Goal: Task Accomplishment & Management: Manage account settings

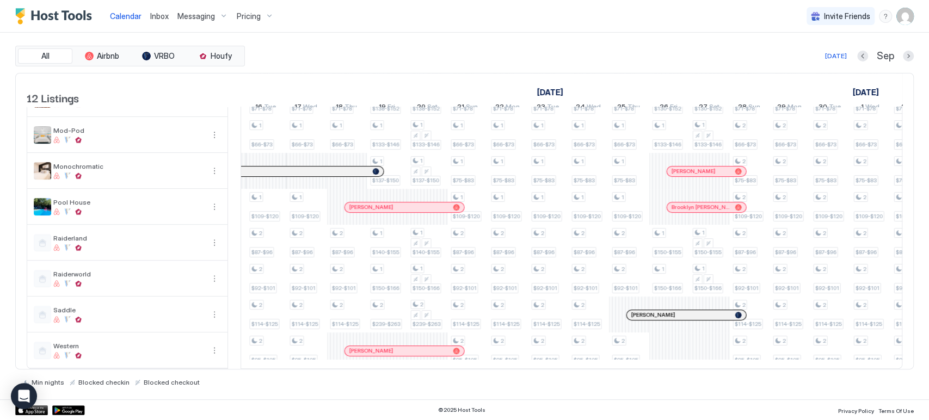
click at [685, 310] on div "[PERSON_NAME]" at bounding box center [686, 315] width 119 height 10
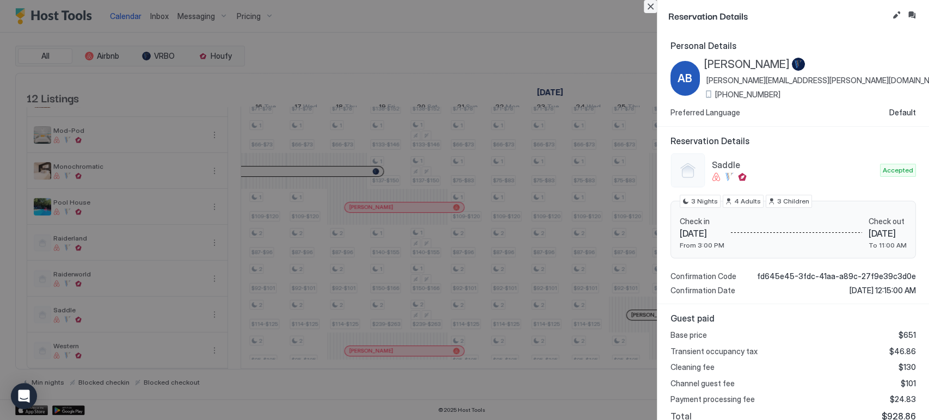
click at [647, 5] on button "Close" at bounding box center [650, 6] width 13 height 13
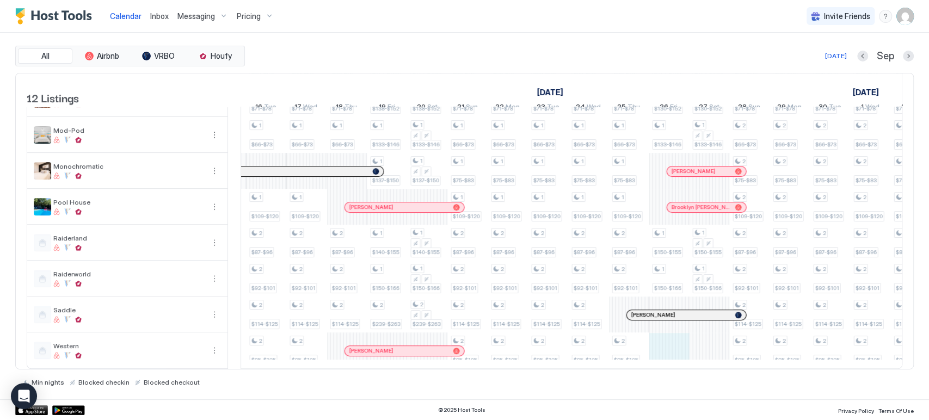
scroll to position [0, 1325]
drag, startPoint x: 660, startPoint y: 339, endPoint x: 701, endPoint y: 344, distance: 41.1
click at [713, 345] on div "1 $200-$220 1 $200-$220 1 $87-$96 1 $92-$101 1 $76-$84 1 $66-$73 1 $71-$78 1 $7…" at bounding box center [45, 153] width 2256 height 431
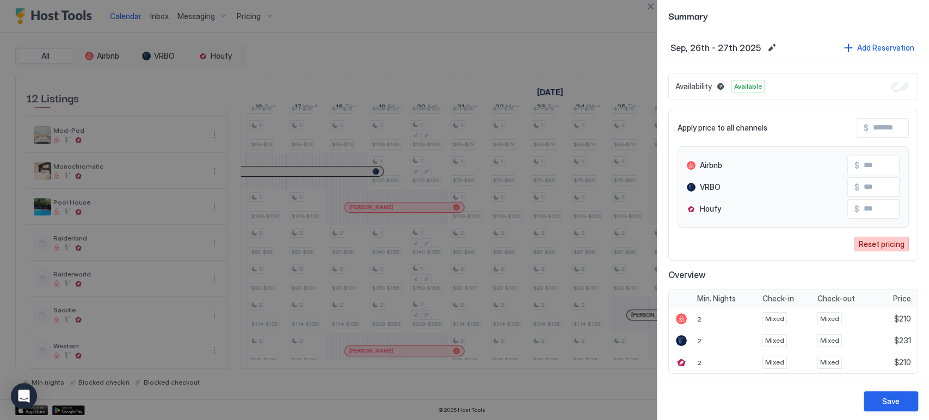
click at [897, 247] on div "Reset pricing" at bounding box center [882, 243] width 46 height 11
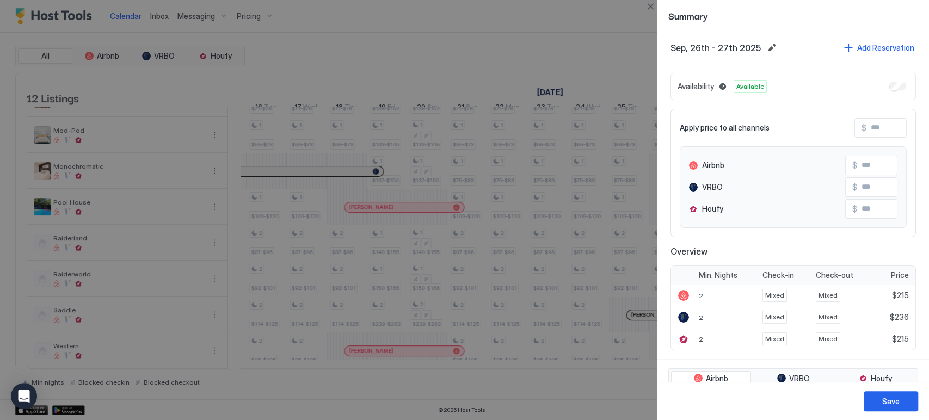
click at [871, 134] on input "Input Field" at bounding box center [910, 128] width 87 height 19
click at [649, 2] on button "Close" at bounding box center [650, 6] width 13 height 13
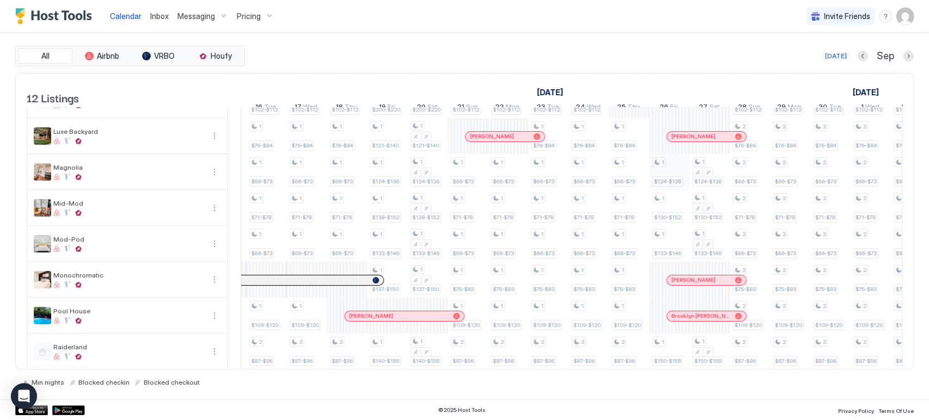
scroll to position [186, 0]
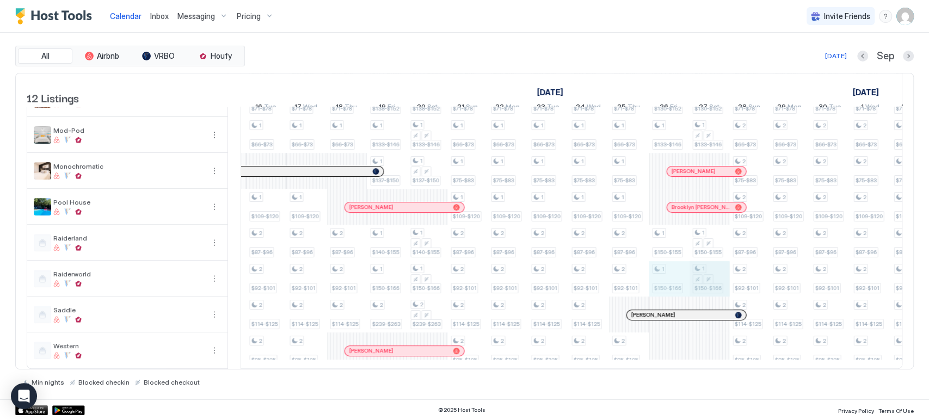
drag, startPoint x: 676, startPoint y: 270, endPoint x: 690, endPoint y: 271, distance: 14.7
click at [698, 271] on div "1 $200-$220 1 $200-$220 1 $87-$96 1 $92-$101 1 $76-$84 1 $66-$73 1 $71-$78 1 $7…" at bounding box center [45, 153] width 2256 height 431
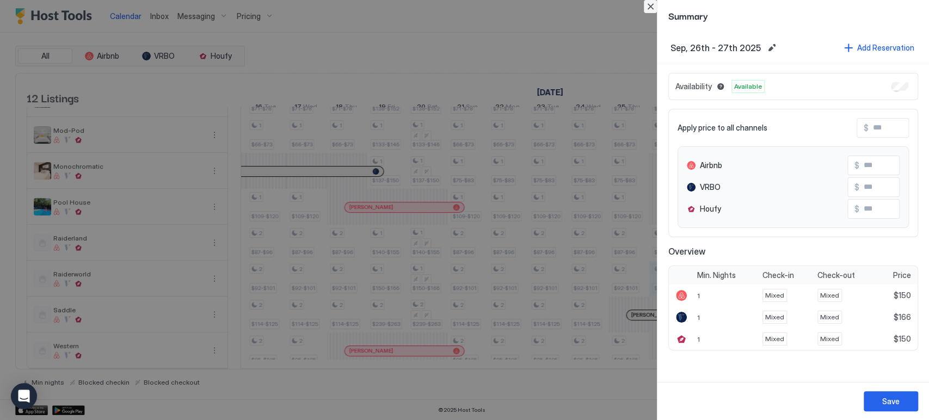
click at [652, 8] on button "Close" at bounding box center [650, 6] width 13 height 13
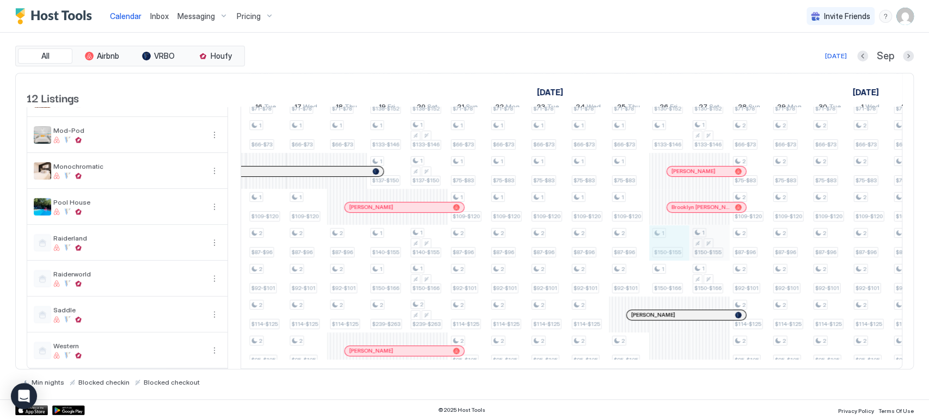
click at [707, 237] on div "1 $200-$220 1 $200-$220 1 $87-$96 1 $92-$101 1 $76-$84 1 $66-$73 1 $71-$78 1 $7…" at bounding box center [45, 153] width 2256 height 431
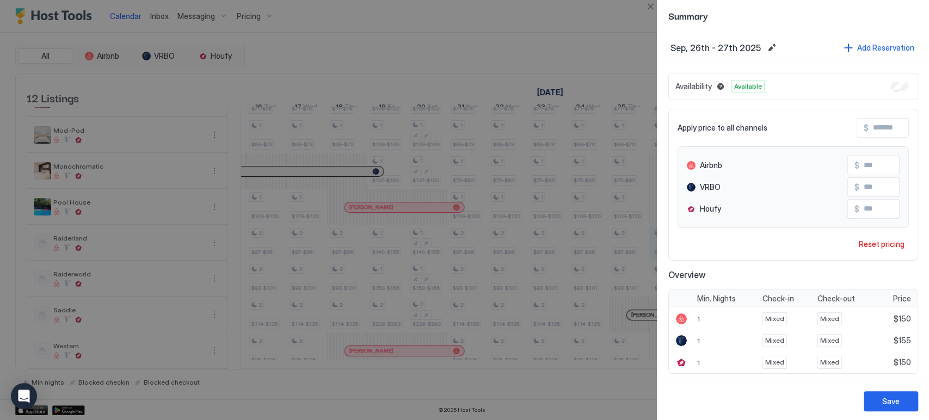
click at [880, 252] on div "Apply price to all channels $ Airbnb $ *** VRBO $ Houfy $ *** Reset pricing" at bounding box center [794, 185] width 250 height 152
click at [880, 247] on div "Reset pricing" at bounding box center [882, 243] width 46 height 11
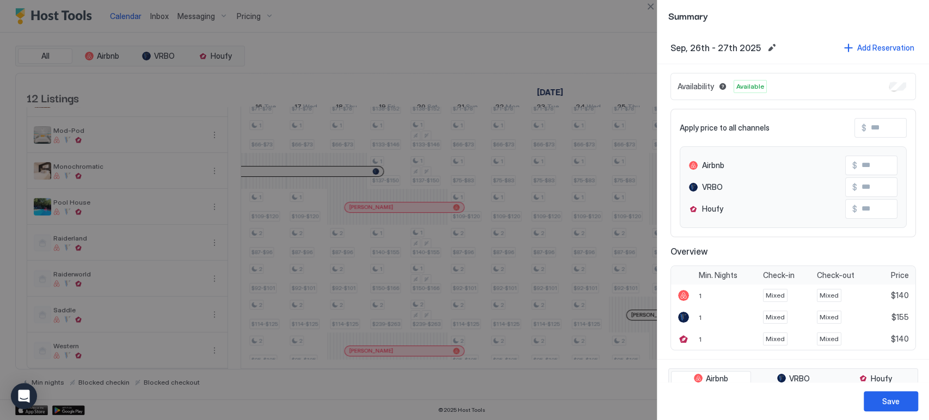
click at [867, 130] on input "Input Field" at bounding box center [910, 128] width 87 height 19
type input "*"
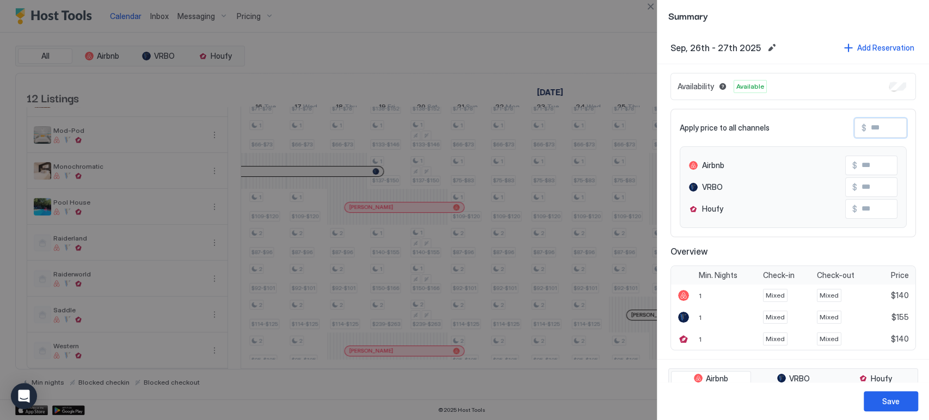
type input "**"
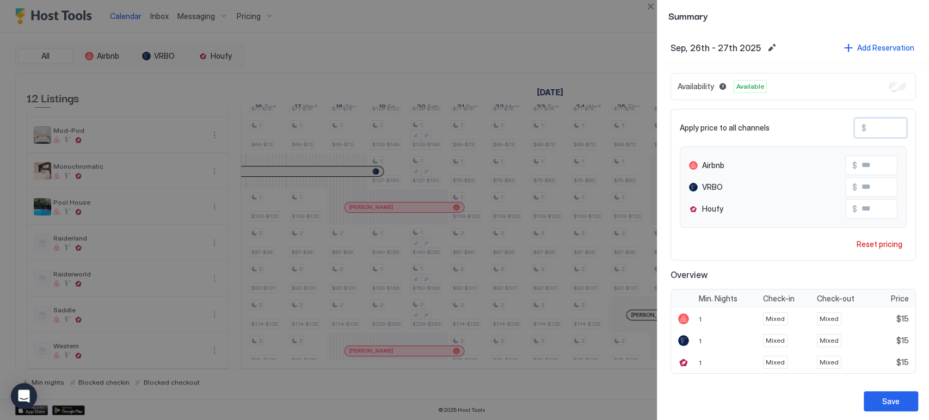
type input "***"
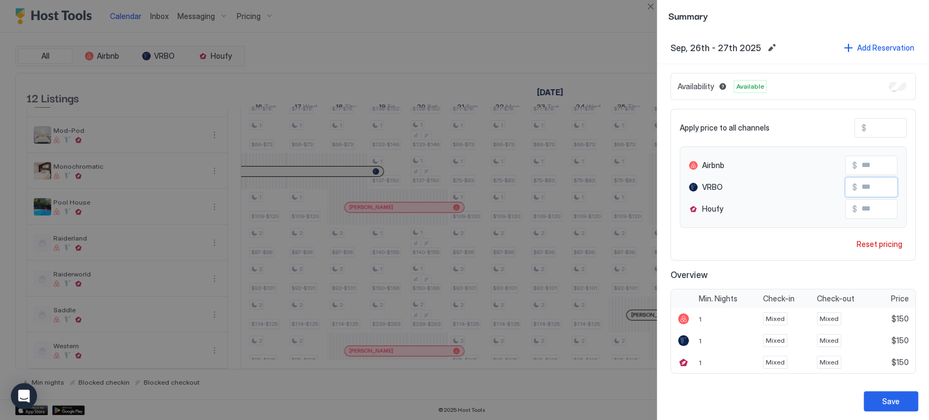
click at [859, 187] on input "***" at bounding box center [900, 187] width 87 height 19
type input "***"
click at [880, 405] on button "Save" at bounding box center [891, 401] width 54 height 20
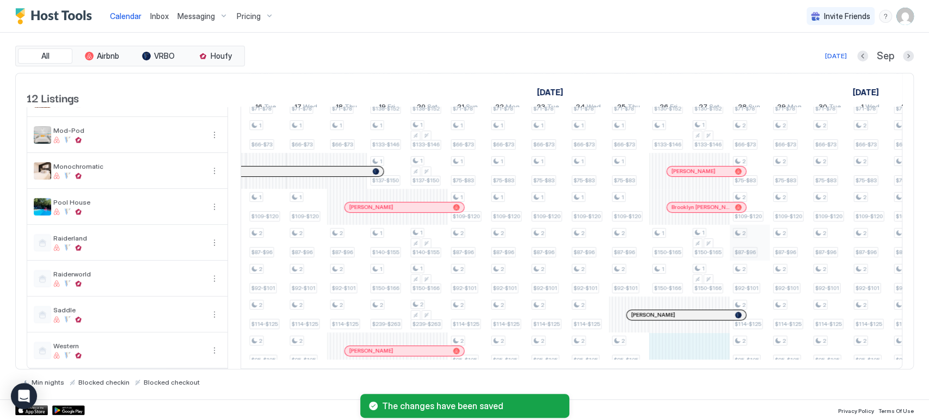
click at [714, 335] on div "1 $200-$220 1 $200-$220 1 $87-$96 1 $92-$101 1 $76-$84 1 $66-$73 1 $71-$78 1 $7…" at bounding box center [45, 153] width 2256 height 431
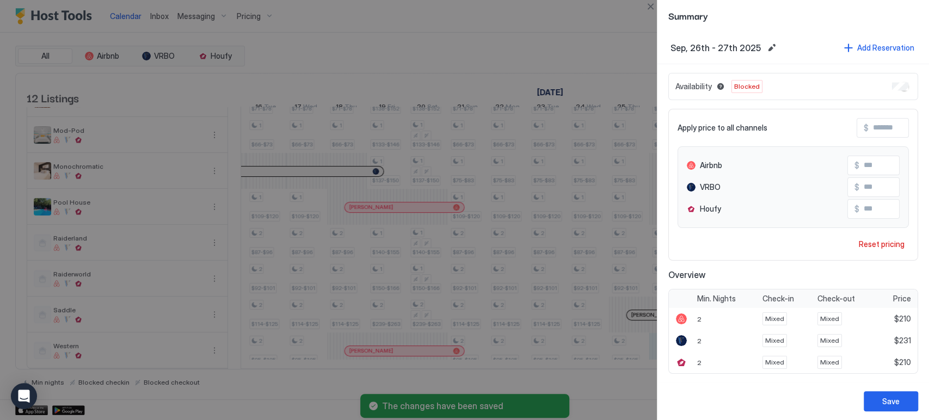
click at [888, 237] on button "Reset pricing" at bounding box center [882, 244] width 54 height 15
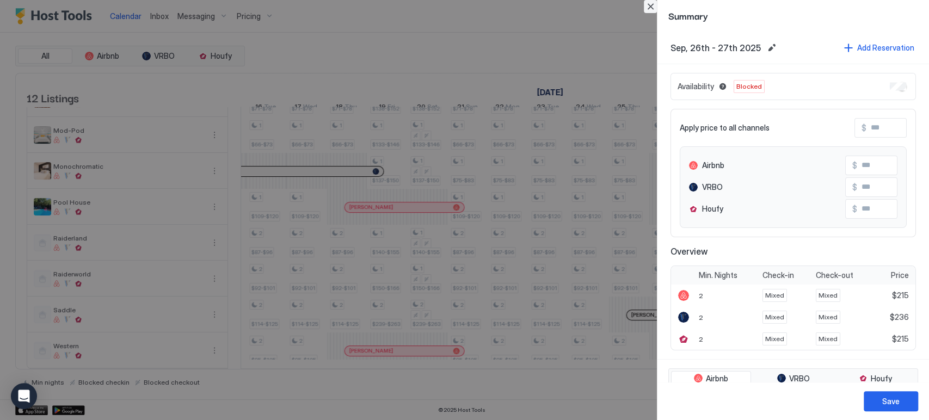
click at [651, 10] on button "Close" at bounding box center [650, 6] width 13 height 13
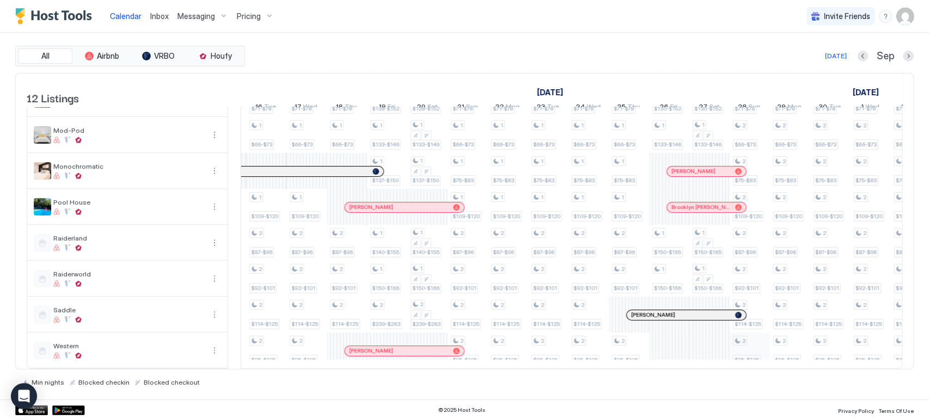
click at [707, 339] on div "1 $200-$220 1 $200-$220 1 $87-$96 1 $92-$101 1 $76-$84 1 $66-$73 1 $71-$78 1 $7…" at bounding box center [45, 153] width 2256 height 431
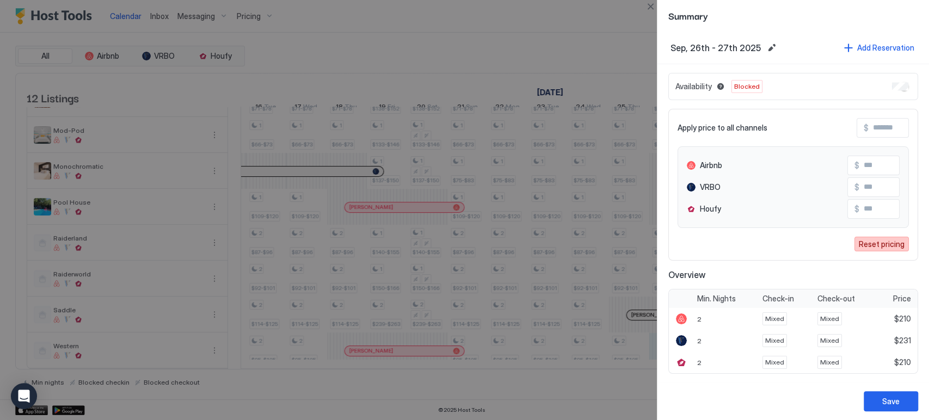
click at [884, 240] on div "Reset pricing" at bounding box center [882, 243] width 46 height 11
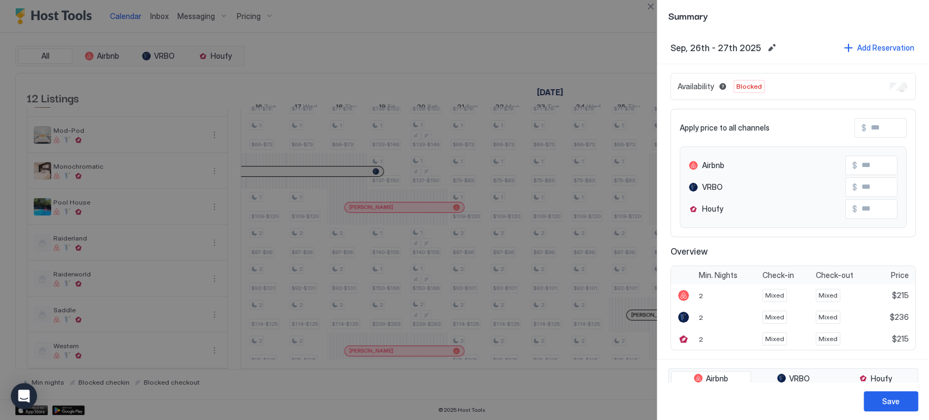
click at [878, 383] on div "Save" at bounding box center [794, 401] width 272 height 38
click at [881, 397] on button "Save" at bounding box center [891, 401] width 54 height 20
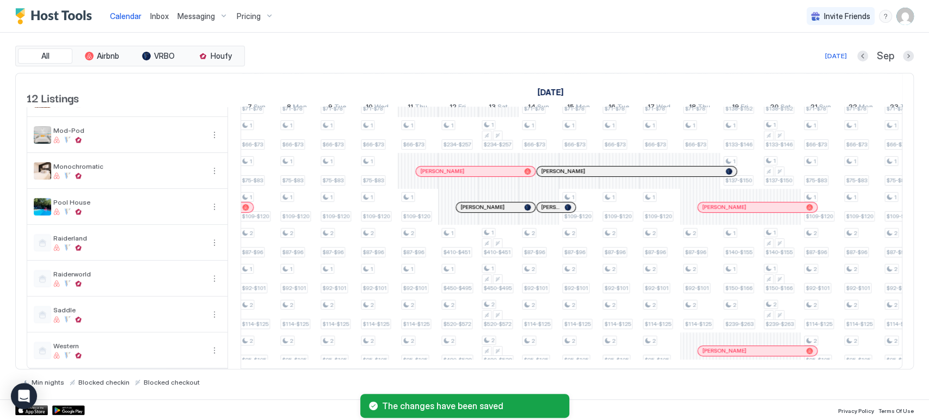
scroll to position [0, 1235]
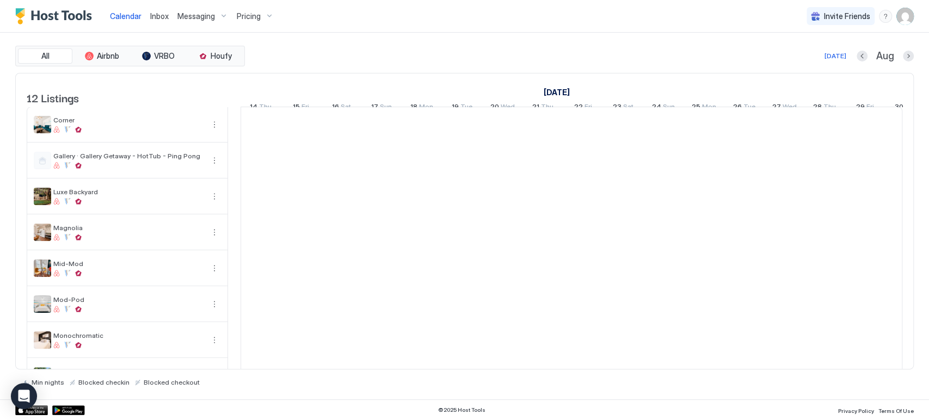
scroll to position [0, 605]
click at [243, 21] on div "Pricing" at bounding box center [255, 16] width 46 height 19
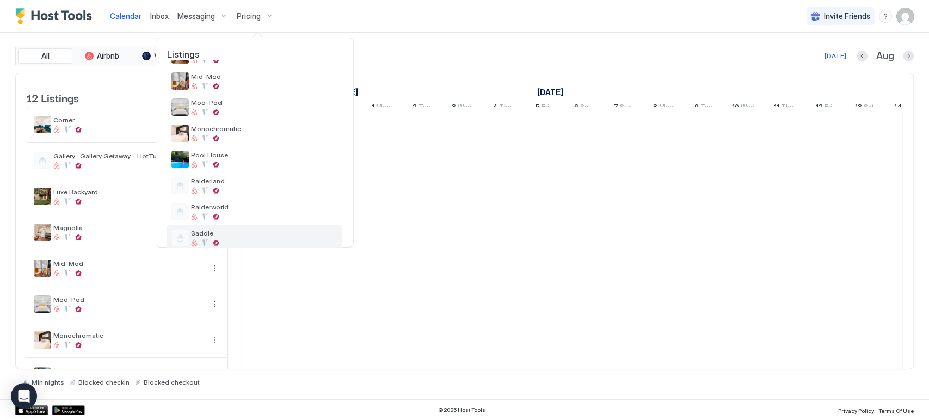
scroll to position [174, 0]
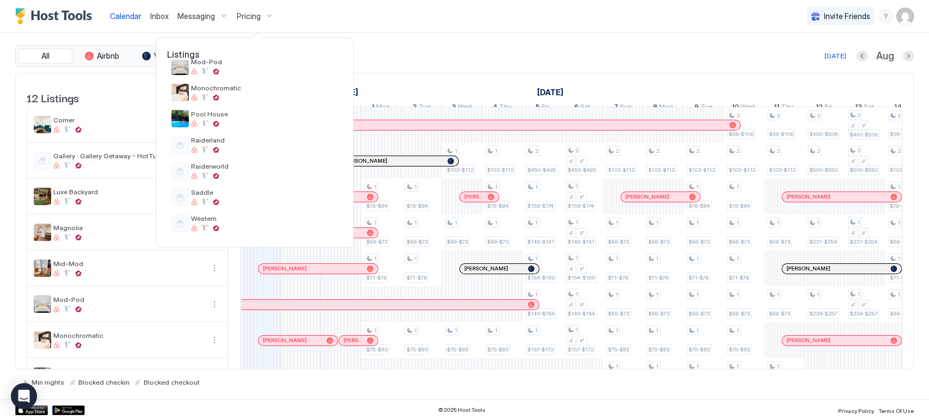
click at [537, 65] on div at bounding box center [464, 210] width 929 height 420
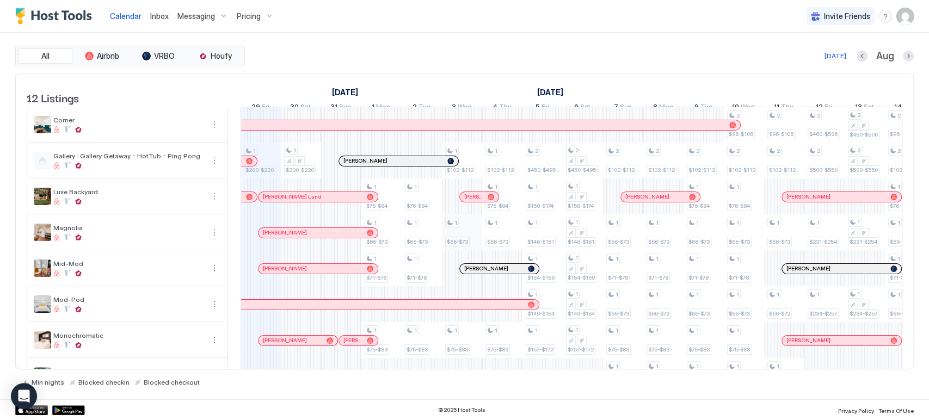
scroll to position [186, 0]
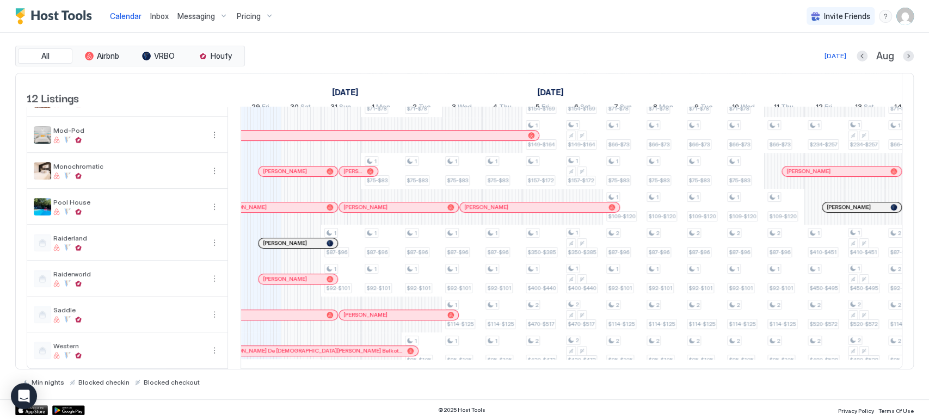
click at [258, 21] on div "Pricing" at bounding box center [255, 16] width 46 height 19
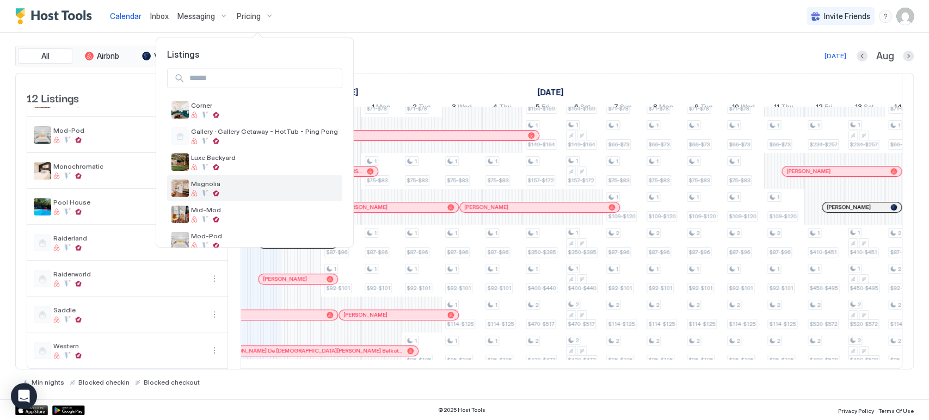
scroll to position [174, 0]
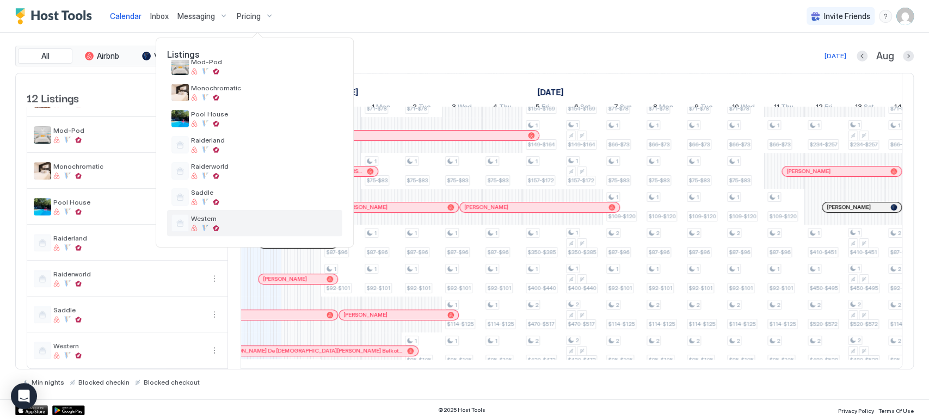
drag, startPoint x: 254, startPoint y: 221, endPoint x: 228, endPoint y: 218, distance: 26.3
click at [228, 218] on span "Western" at bounding box center [264, 218] width 147 height 8
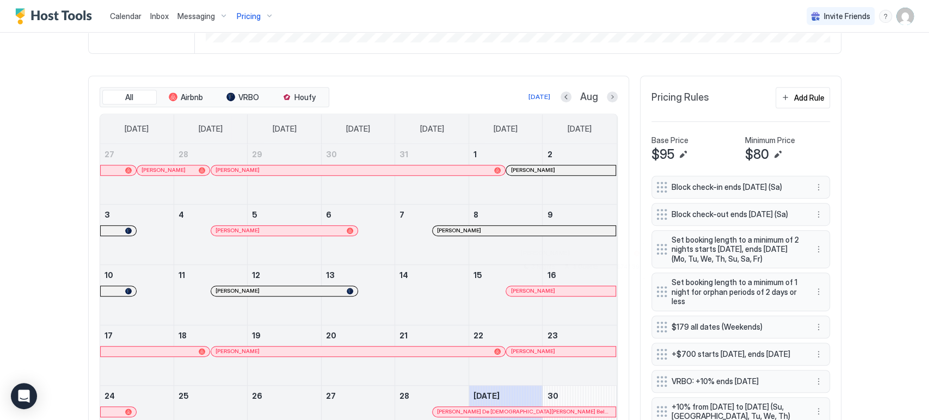
scroll to position [235, 0]
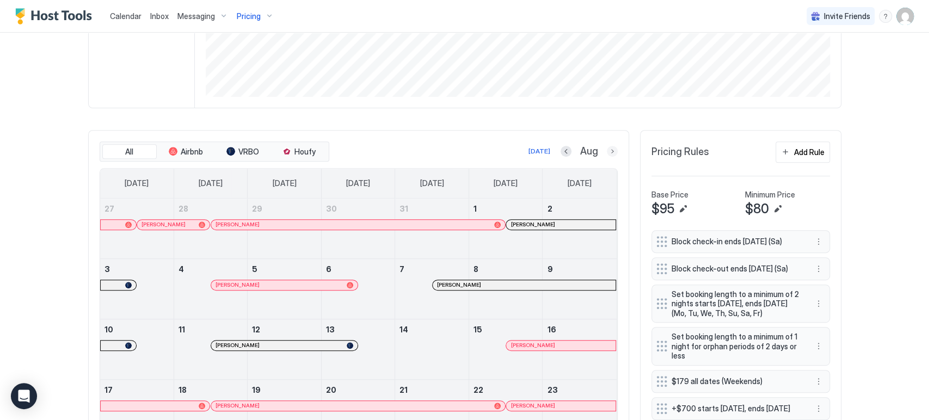
click at [607, 149] on button "Next month" at bounding box center [612, 151] width 11 height 11
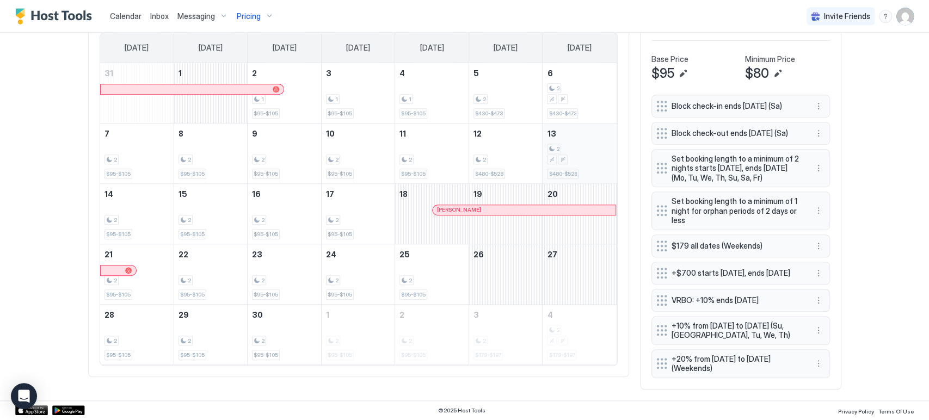
scroll to position [375, 0]
drag, startPoint x: 533, startPoint y: 273, endPoint x: 564, endPoint y: 274, distance: 31.0
click at [563, 273] on tr "21 2 $95-$105 22 2 $95-$105 23 2 $95-$105 24 2 $95-$105 25 2 $95-$105 26 27" at bounding box center [358, 274] width 517 height 60
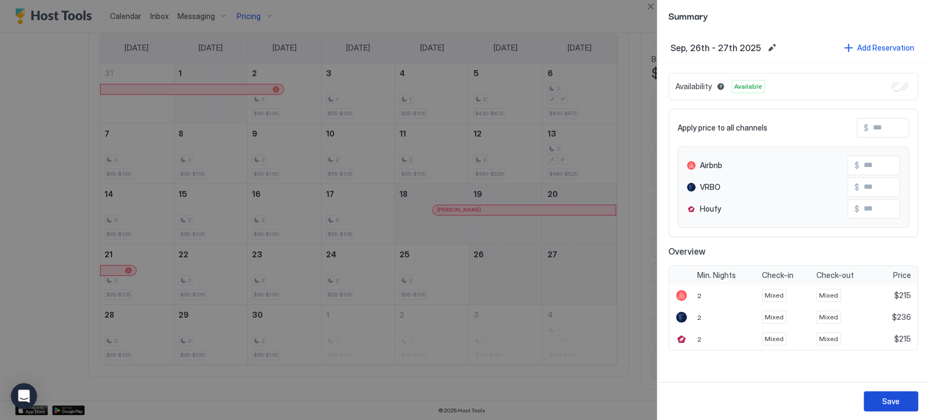
click at [884, 405] on div "Save" at bounding box center [890, 401] width 17 height 11
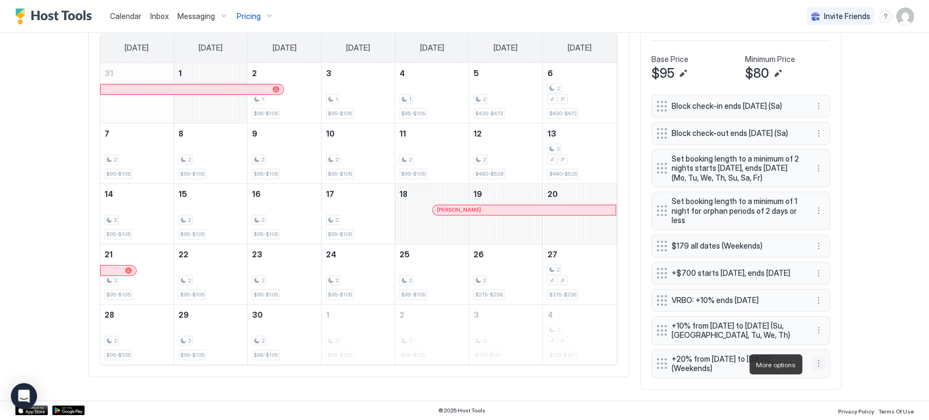
click at [814, 366] on button "More options" at bounding box center [818, 363] width 13 height 13
click at [823, 353] on div "Delete" at bounding box center [828, 348] width 41 height 17
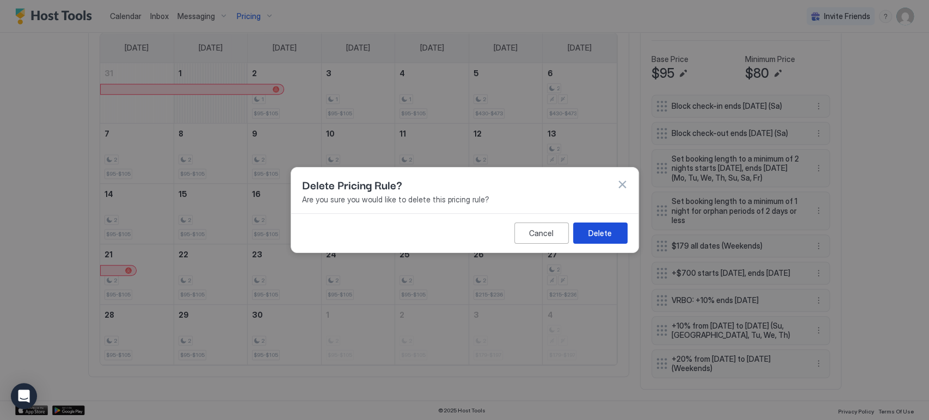
click at [605, 231] on div "Delete" at bounding box center [599, 233] width 23 height 11
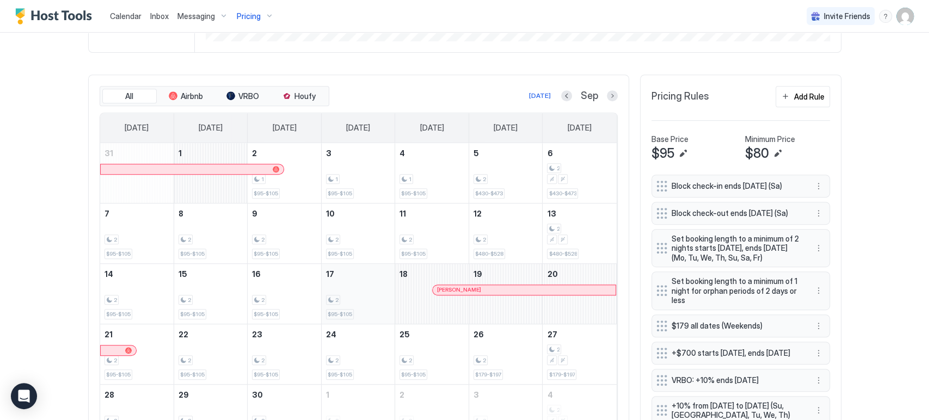
scroll to position [357, 0]
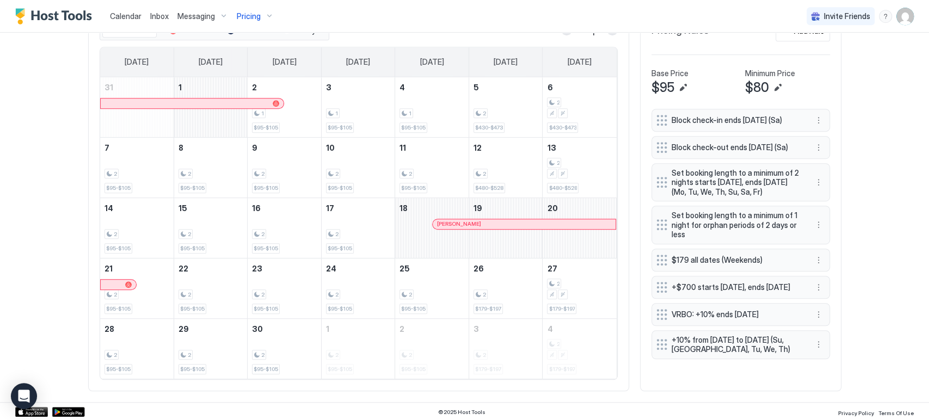
drag, startPoint x: 501, startPoint y: 284, endPoint x: 46, endPoint y: 190, distance: 464.7
click at [73, 195] on div "Home Pricing Western Synced half a minute ago Min Price $ 89 Max Price $ 967 14…" at bounding box center [465, 39] width 784 height 726
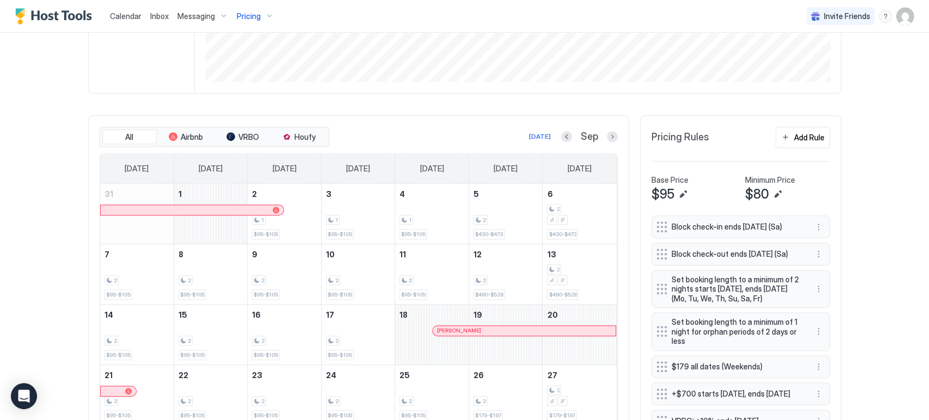
scroll to position [235, 0]
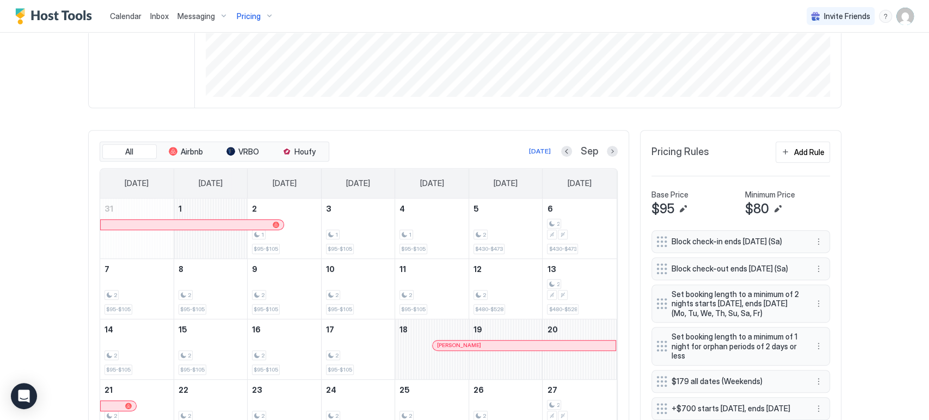
click at [249, 20] on span "Pricing" at bounding box center [249, 16] width 24 height 10
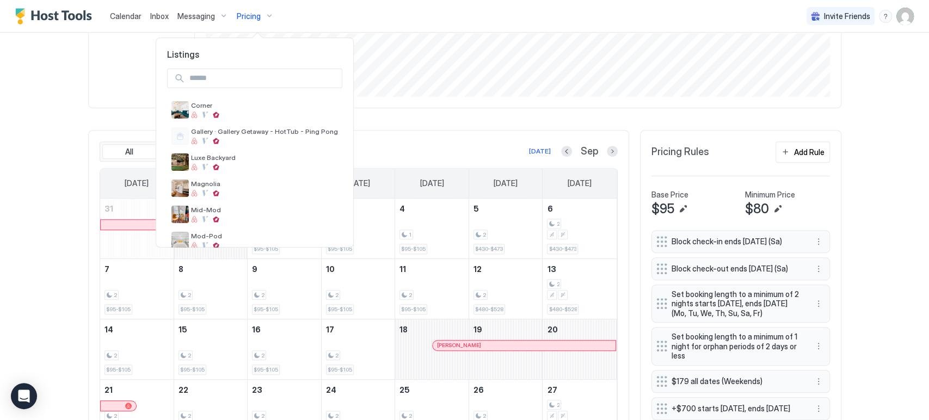
click at [51, 89] on div at bounding box center [464, 210] width 929 height 420
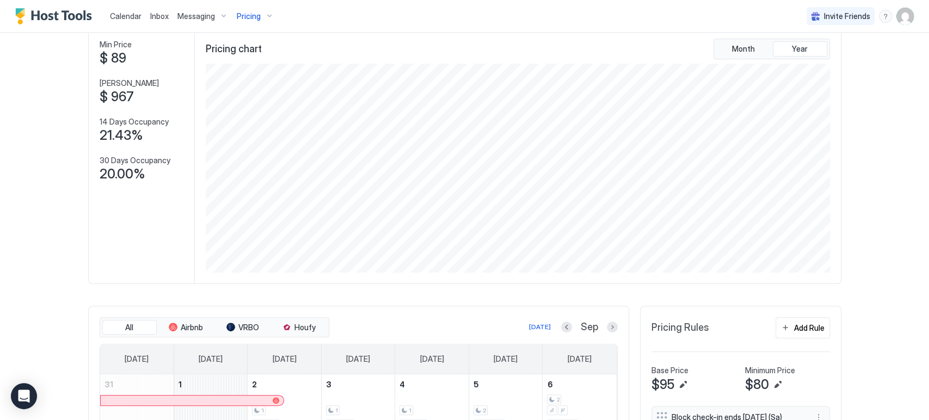
scroll to position [0, 0]
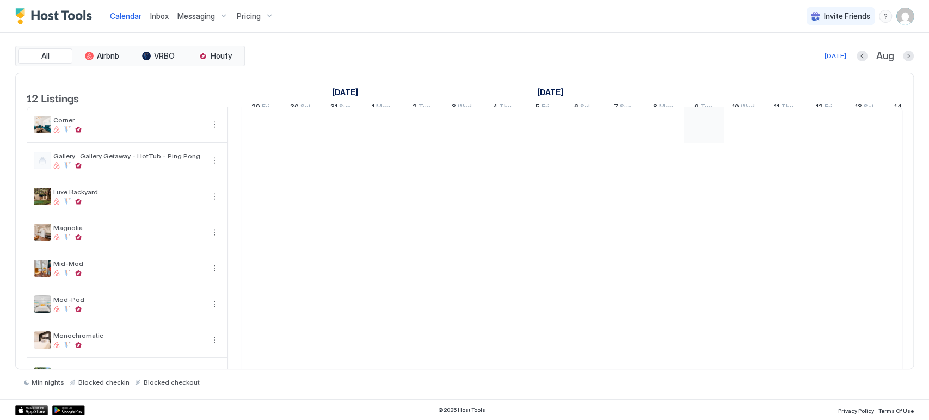
scroll to position [0, 605]
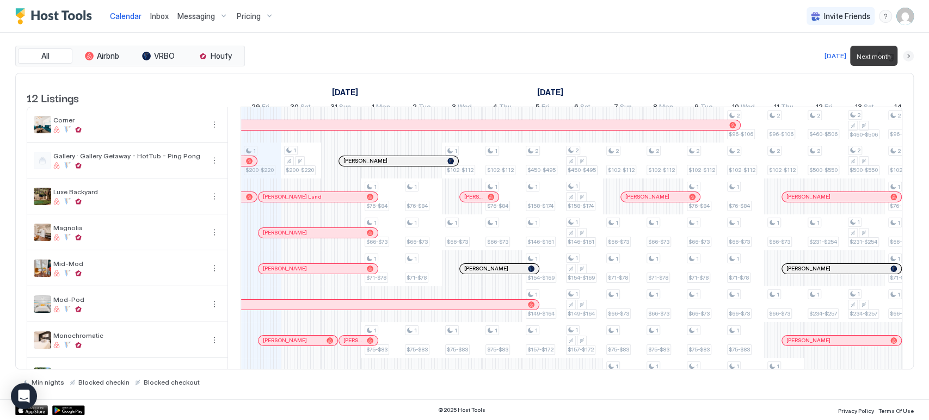
click at [906, 55] on button "Next month" at bounding box center [908, 56] width 11 height 11
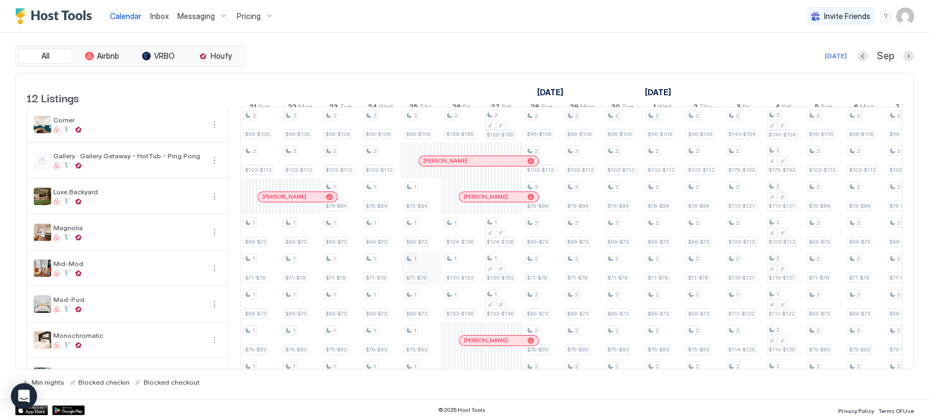
scroll to position [0, 0]
click at [456, 165] on div at bounding box center [456, 161] width 9 height 9
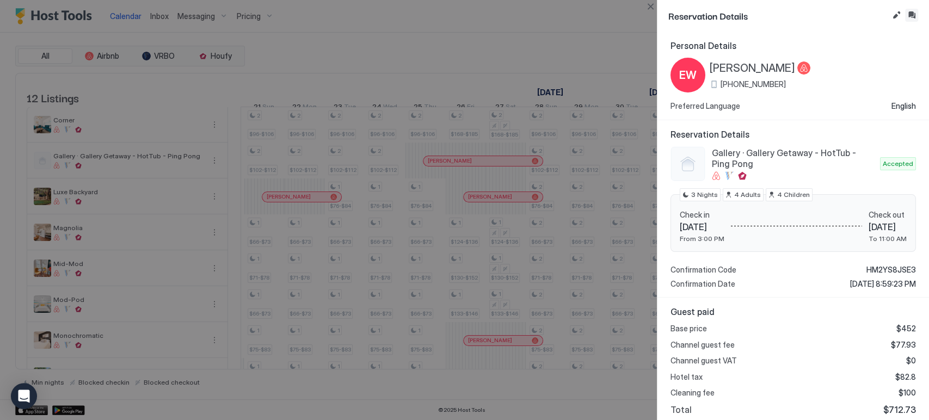
click at [914, 16] on button "Inbox" at bounding box center [911, 15] width 13 height 13
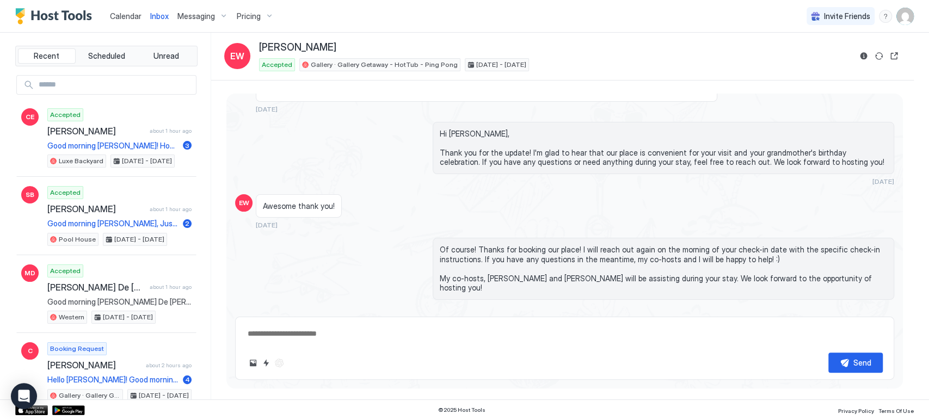
scroll to position [198, 0]
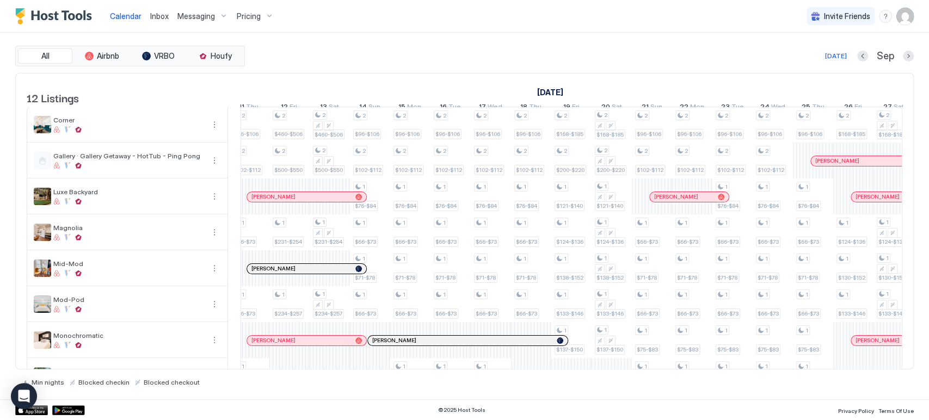
scroll to position [0, 1181]
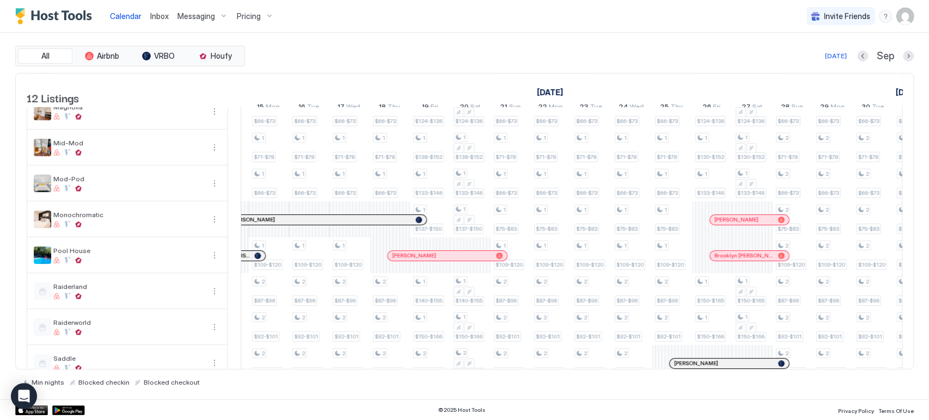
click at [747, 224] on div at bounding box center [748, 220] width 9 height 9
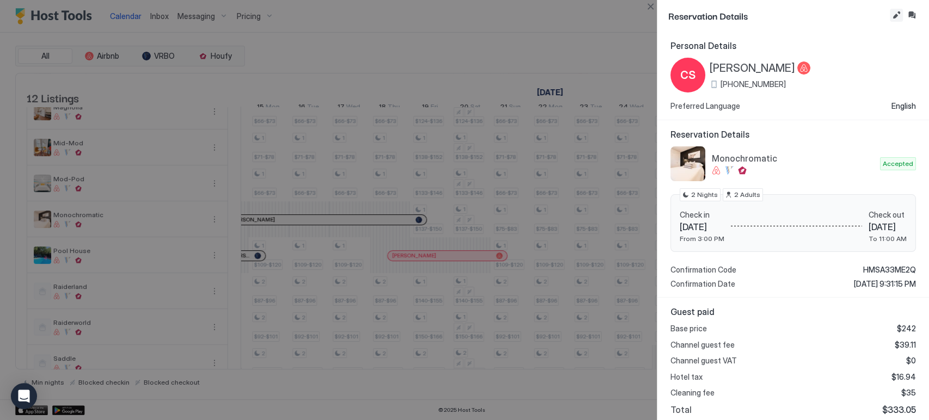
click at [913, 20] on button "Inbox" at bounding box center [911, 15] width 13 height 13
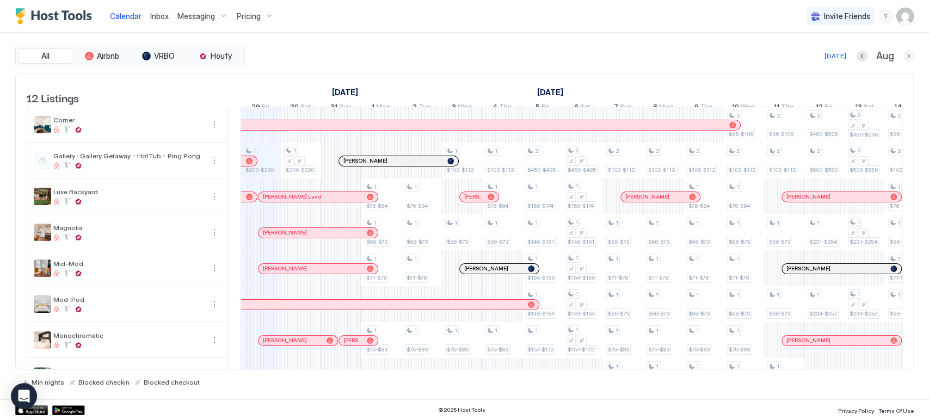
click at [910, 53] on button "Next month" at bounding box center [908, 56] width 11 height 11
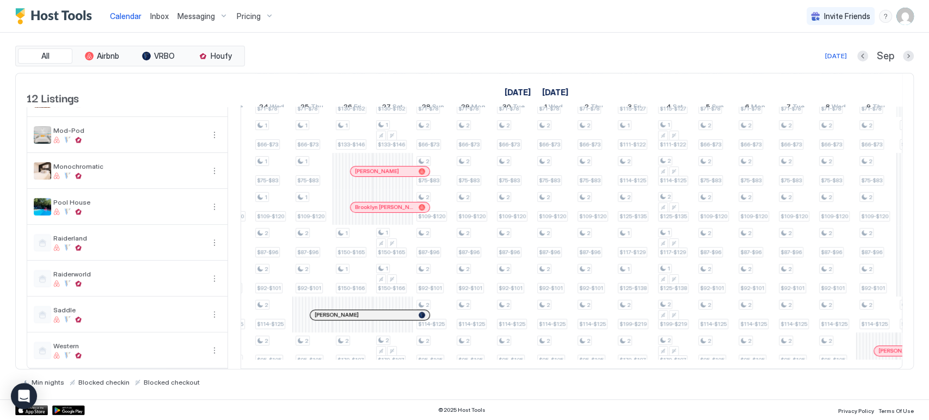
click at [388, 203] on div at bounding box center [388, 207] width 9 height 9
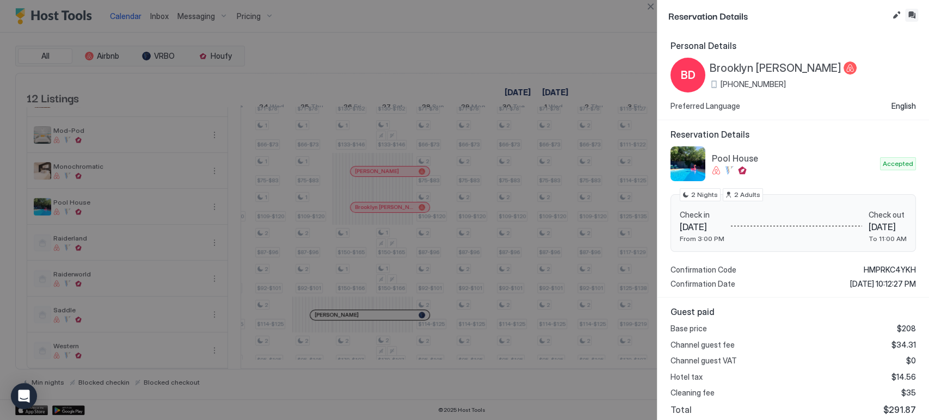
click at [913, 16] on button "Inbox" at bounding box center [911, 15] width 13 height 13
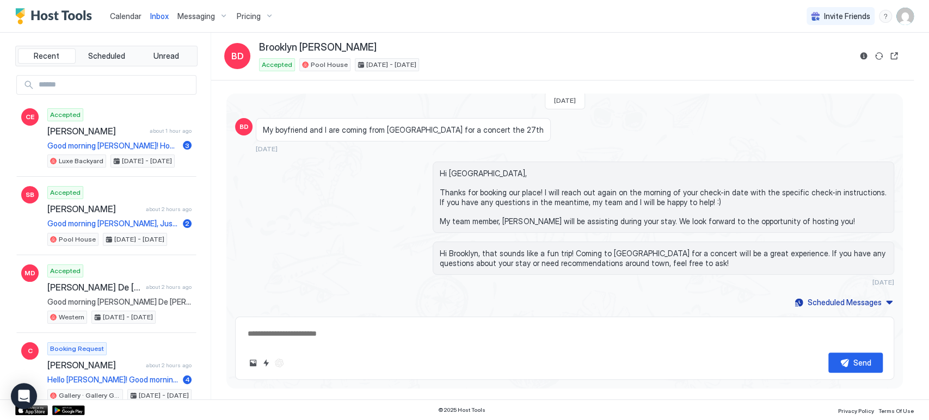
type textarea "*"
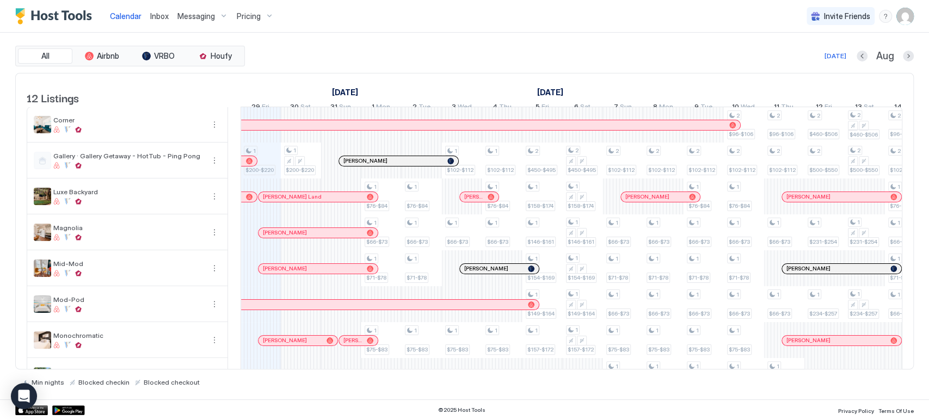
drag, startPoint x: 511, startPoint y: 369, endPoint x: 636, endPoint y: 364, distance: 125.3
click at [636, 364] on div "All Airbnb VRBO Houfy [DATE] [DATE] Listings [DATE] [DATE] [DATE] 14 Thu 15 Fri…" at bounding box center [464, 216] width 899 height 341
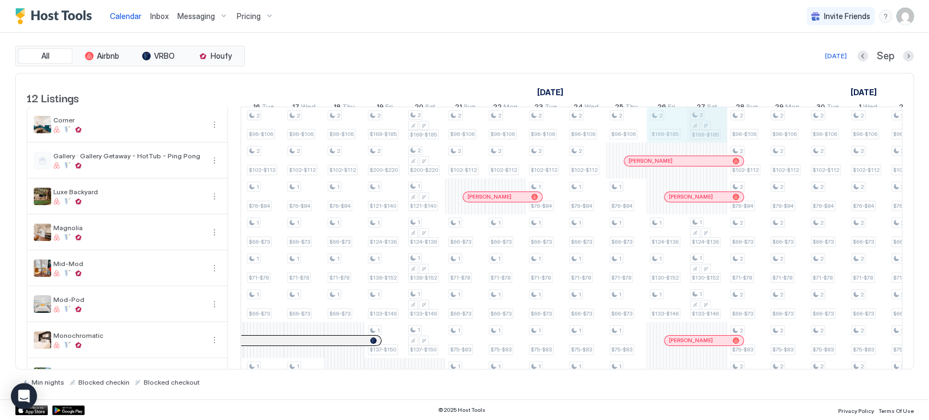
click at [702, 132] on div "1 $200-$220 1 $200-$220 1 $87-$96 1 $92-$101 1 $76-$84 1 $66-$73 1 $71-$78 1 $7…" at bounding box center [42, 322] width 2256 height 431
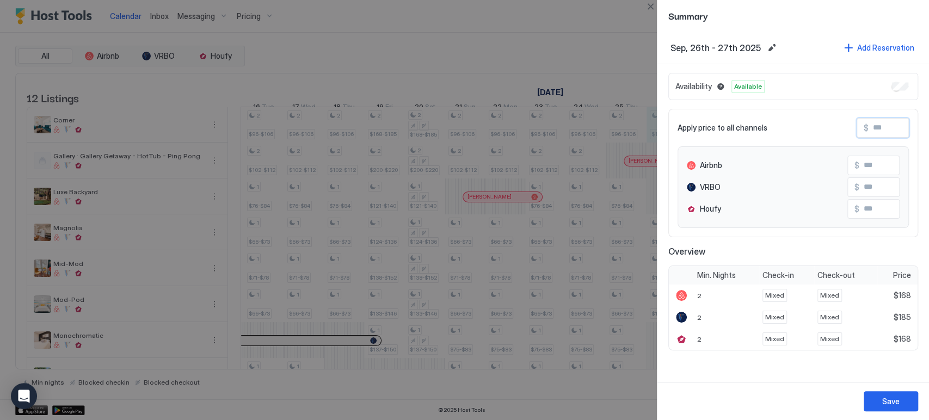
click at [875, 122] on input "Input Field" at bounding box center [912, 128] width 87 height 19
type input "*"
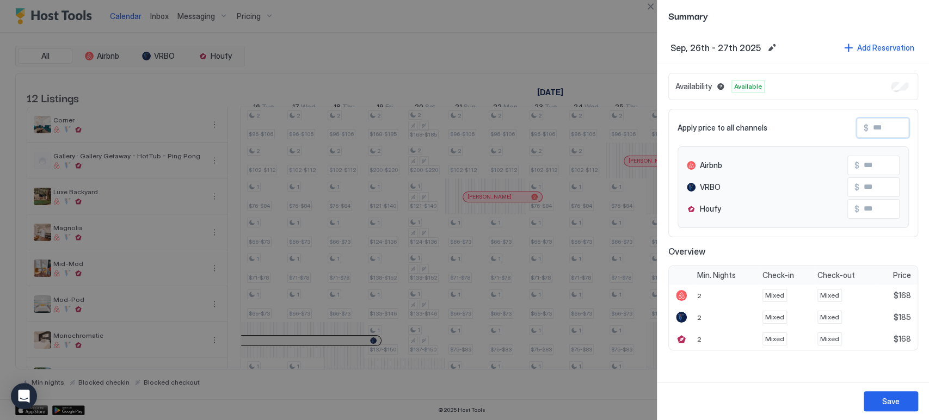
type input "**"
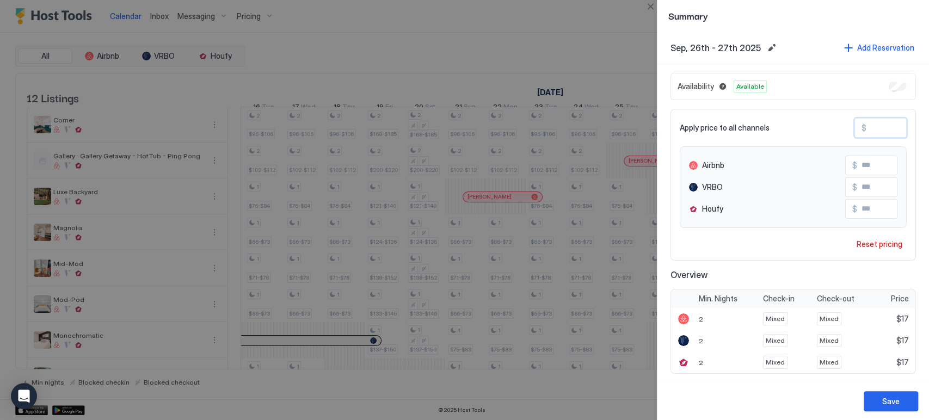
type input "***"
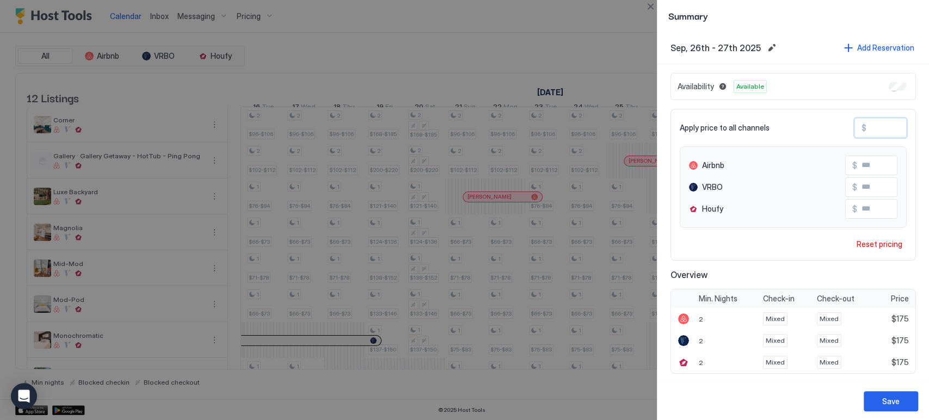
click at [868, 180] on input "***" at bounding box center [900, 187] width 87 height 19
type input "***"
click at [900, 407] on button "Save" at bounding box center [891, 401] width 54 height 20
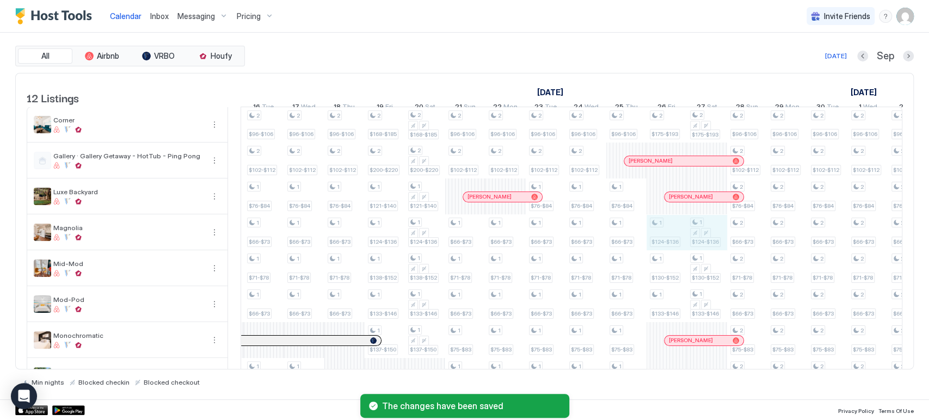
drag, startPoint x: 671, startPoint y: 241, endPoint x: 707, endPoint y: 241, distance: 35.9
click at [707, 241] on div "1 $200-$220 1 $200-$220 1 $87-$96 1 $92-$101 1 $76-$84 1 $66-$73 1 $71-$78 1 $7…" at bounding box center [42, 322] width 2256 height 431
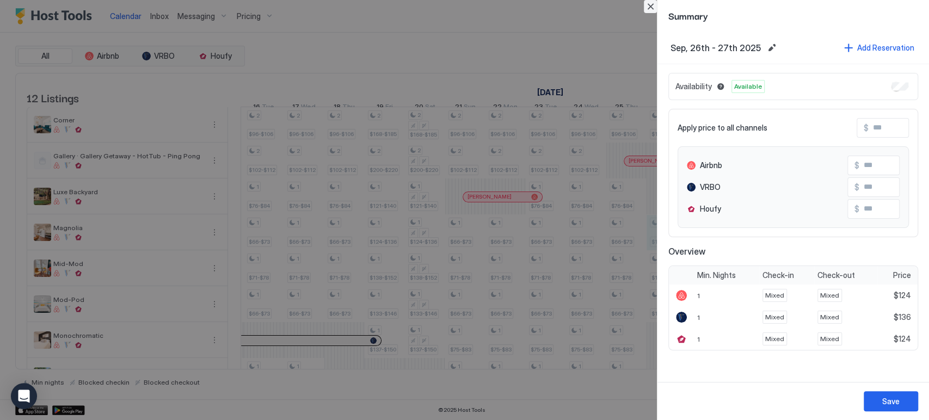
click at [654, 7] on button "Close" at bounding box center [650, 6] width 13 height 13
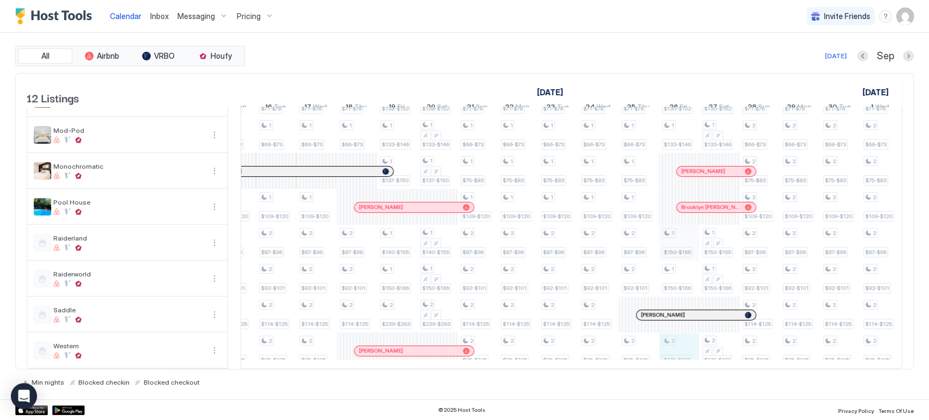
drag, startPoint x: 686, startPoint y: 344, endPoint x: 678, endPoint y: 242, distance: 102.1
click at [678, 242] on div "2 $175-$193 1 $124-$136 1 $130-$152 1 $133-$146 1 $150-$165 1 $150-$166 2 $179-…" at bounding box center [679, 153] width 40 height 431
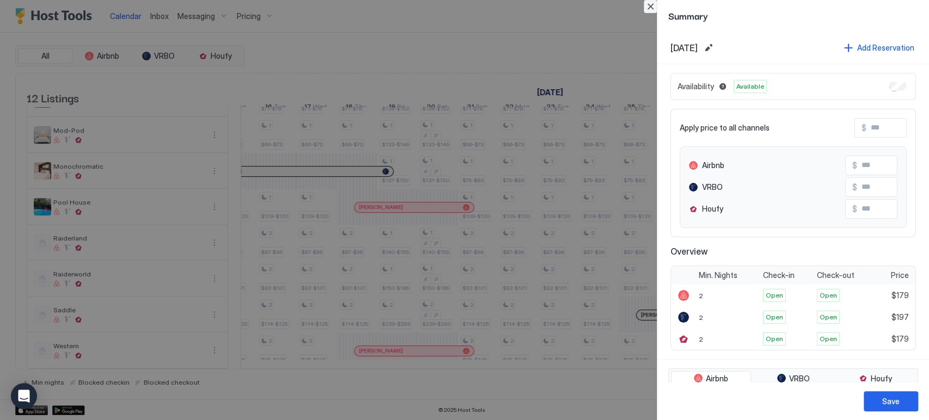
click at [652, 8] on button "Close" at bounding box center [650, 6] width 13 height 13
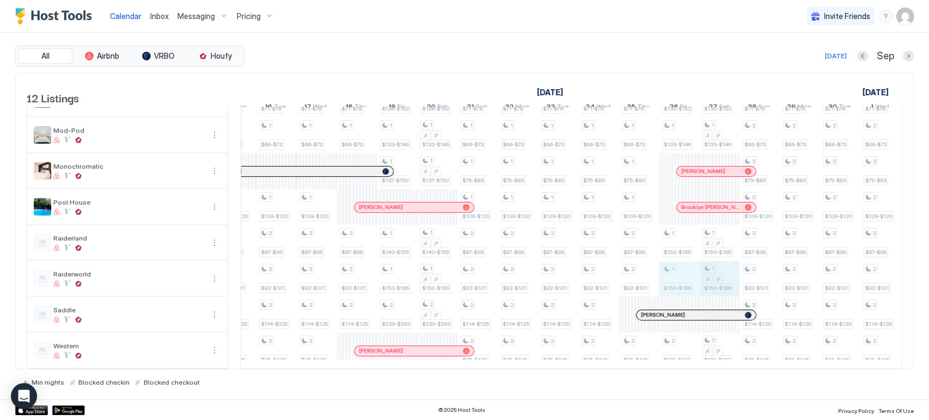
drag, startPoint x: 683, startPoint y: 258, endPoint x: 701, endPoint y: 259, distance: 18.5
click at [715, 261] on div "1 $200-$220 1 $200-$220 1 $87-$96 1 $92-$101 1 $76-$84 1 $66-$73 1 $71-$78 1 $7…" at bounding box center [54, 153] width 2256 height 431
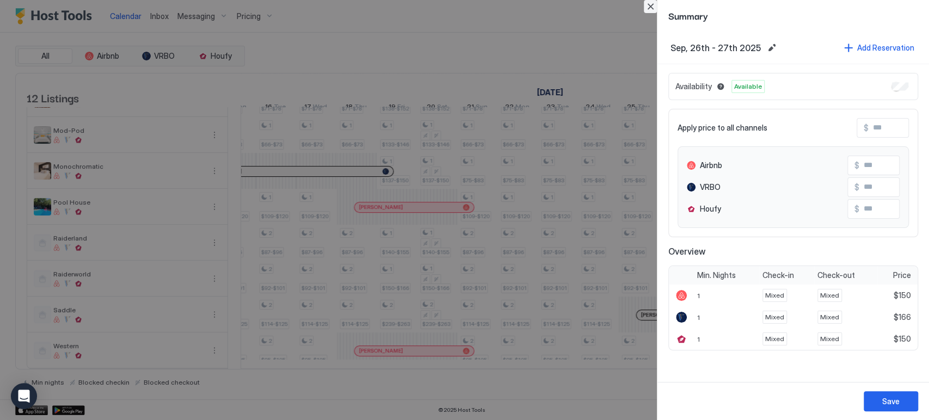
click at [653, 7] on button "Close" at bounding box center [650, 6] width 13 height 13
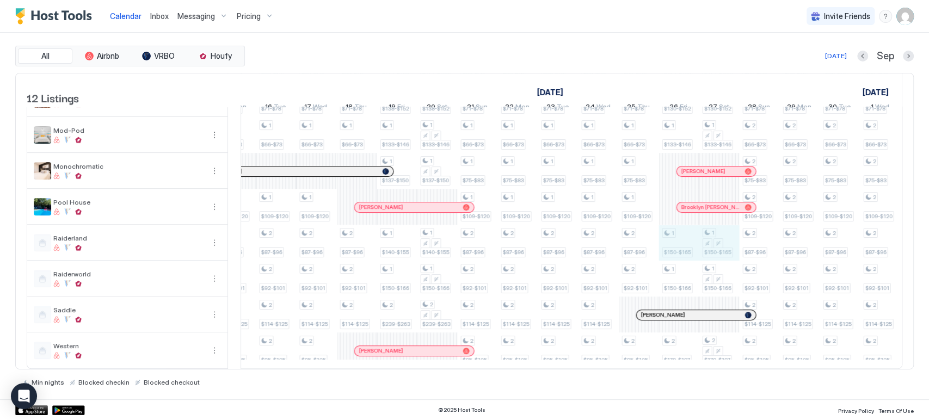
drag, startPoint x: 689, startPoint y: 243, endPoint x: 720, endPoint y: 243, distance: 31.6
click at [720, 243] on div "1 $200-$220 1 $200-$220 1 $87-$96 1 $92-$101 1 $76-$84 1 $66-$73 1 $71-$78 1 $7…" at bounding box center [54, 153] width 2256 height 431
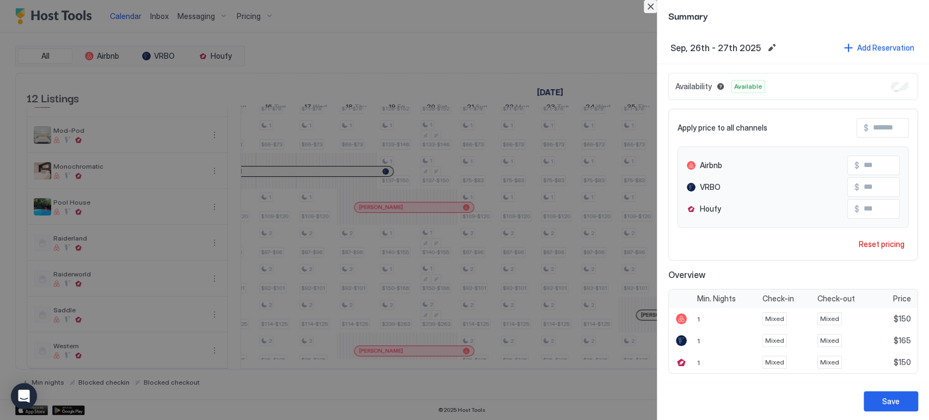
click at [646, 9] on button "Close" at bounding box center [650, 6] width 13 height 13
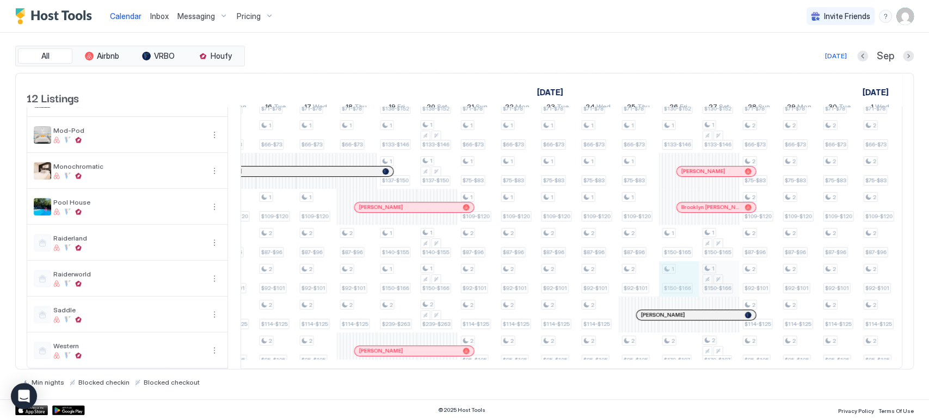
click at [736, 265] on div "1 $200-$220 1 $200-$220 1 $87-$96 1 $92-$101 1 $76-$84 1 $66-$73 1 $71-$78 1 $7…" at bounding box center [54, 153] width 2256 height 431
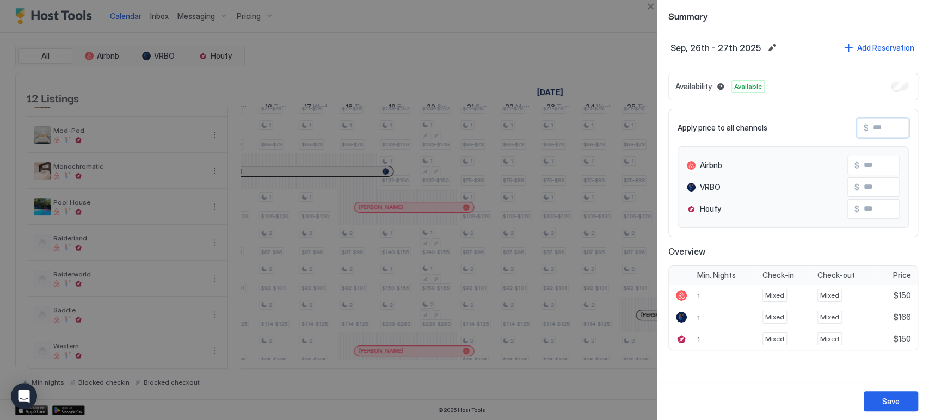
click at [891, 121] on input "Input Field" at bounding box center [912, 128] width 87 height 19
type input "*"
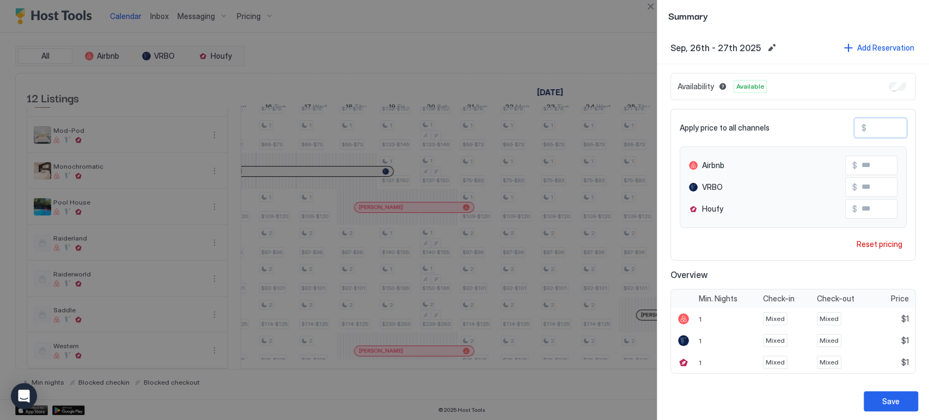
type input "**"
type input "***"
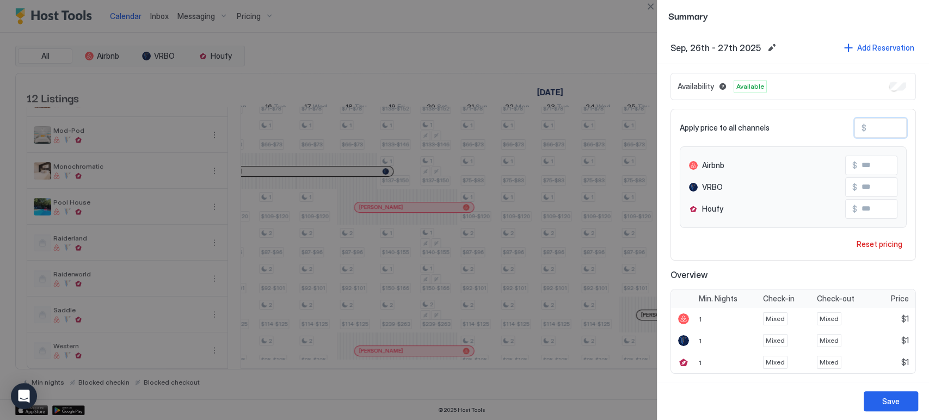
type input "***"
click at [875, 189] on input "***" at bounding box center [900, 187] width 87 height 19
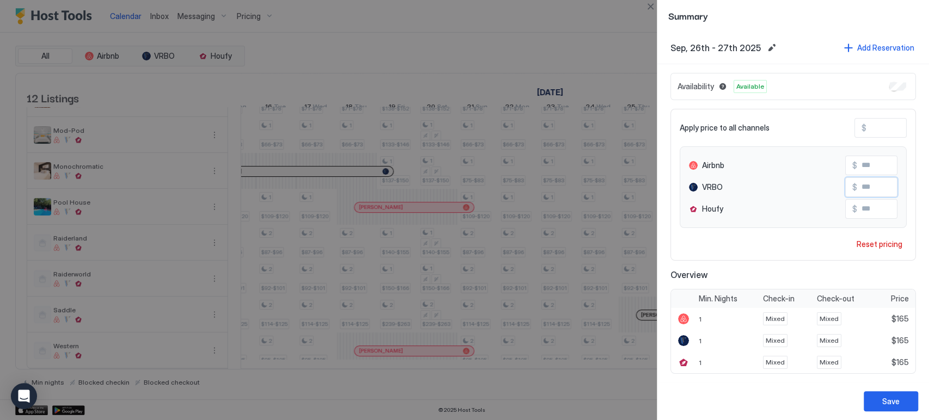
click at [875, 189] on input "***" at bounding box center [900, 187] width 87 height 19
type input "***"
click at [882, 396] on button "Save" at bounding box center [891, 401] width 54 height 20
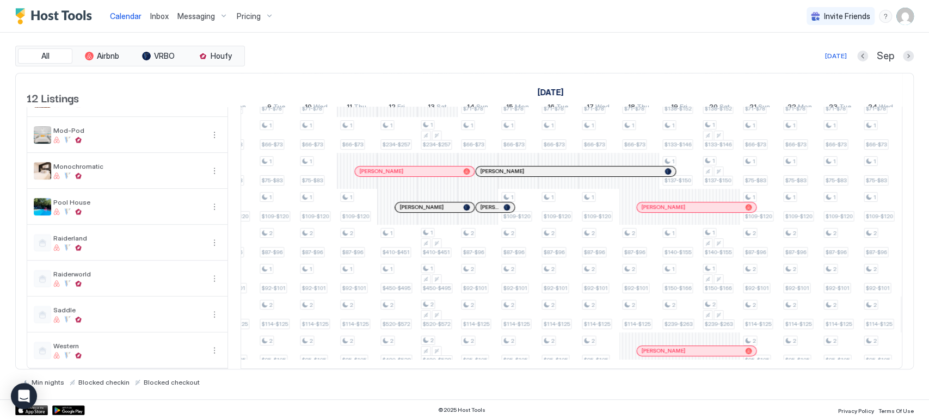
drag, startPoint x: 532, startPoint y: 369, endPoint x: 641, endPoint y: 366, distance: 108.4
click at [641, 369] on div at bounding box center [572, 369] width 662 height 0
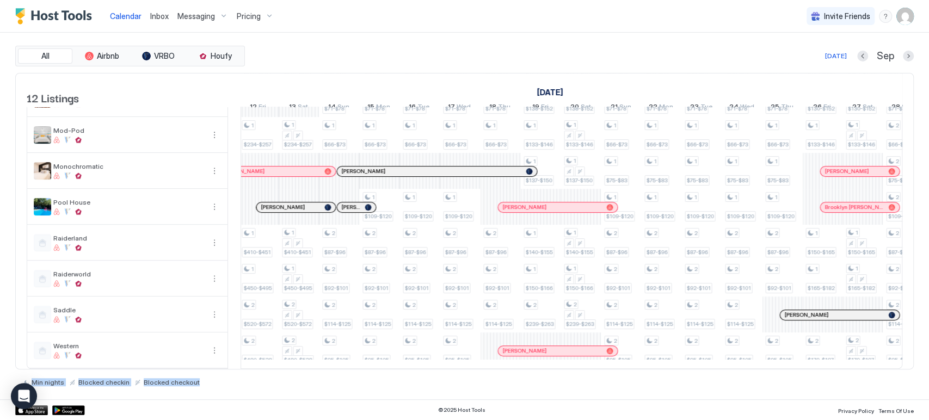
drag, startPoint x: 684, startPoint y: 371, endPoint x: 655, endPoint y: 367, distance: 28.6
click at [655, 367] on div "All Airbnb VRBO Houfy [DATE] [DATE] Listings [DATE] [DATE] [DATE] 14 Thu 15 Fri…" at bounding box center [464, 216] width 899 height 341
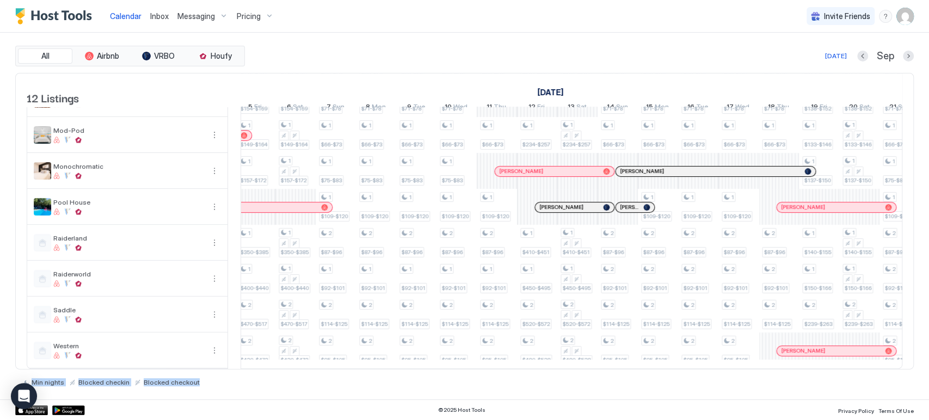
click at [567, 372] on div "Min nights Blocked checkin Blocked checkout" at bounding box center [464, 378] width 899 height 17
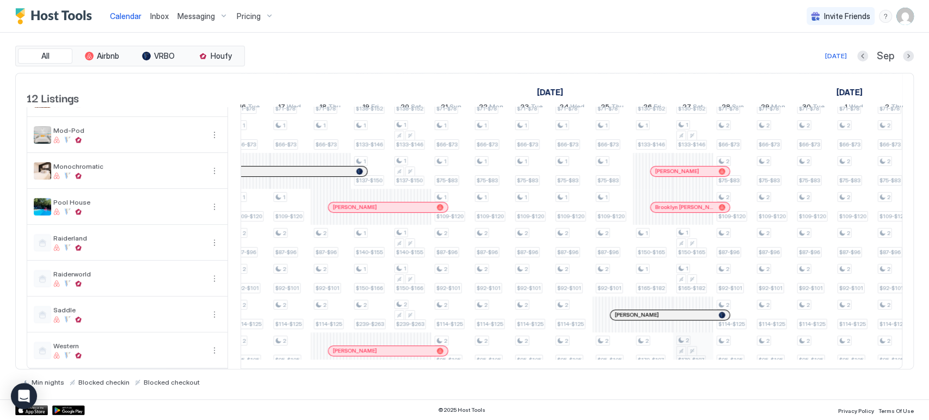
drag, startPoint x: 664, startPoint y: 334, endPoint x: 683, endPoint y: 334, distance: 19.6
click at [683, 334] on tr "1 $200-$220 1 $200-$220 1 $87-$96 1 $92-$101 1 $76-$84 1 $66-$73 1 $71-$78 1 $7…" at bounding box center [28, 153] width 2256 height 431
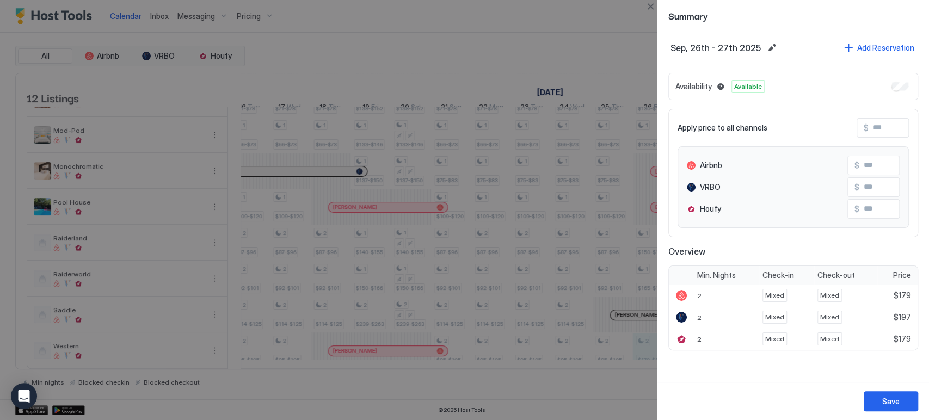
click at [882, 128] on input "Input Field" at bounding box center [912, 128] width 87 height 19
type input "*"
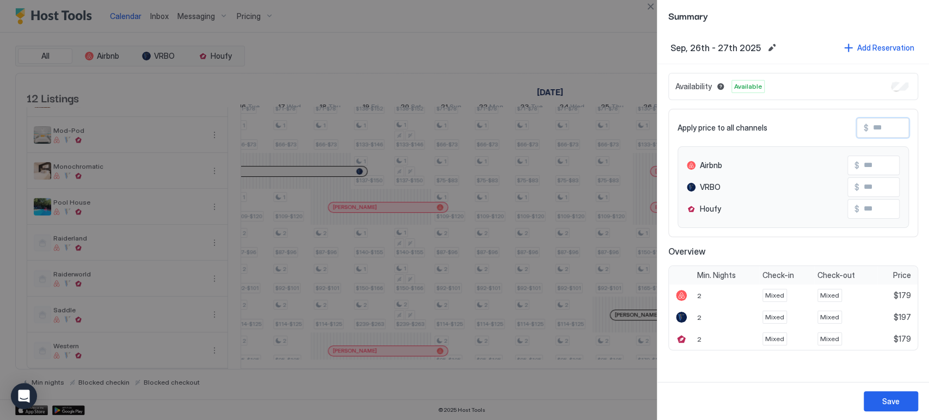
type input "**"
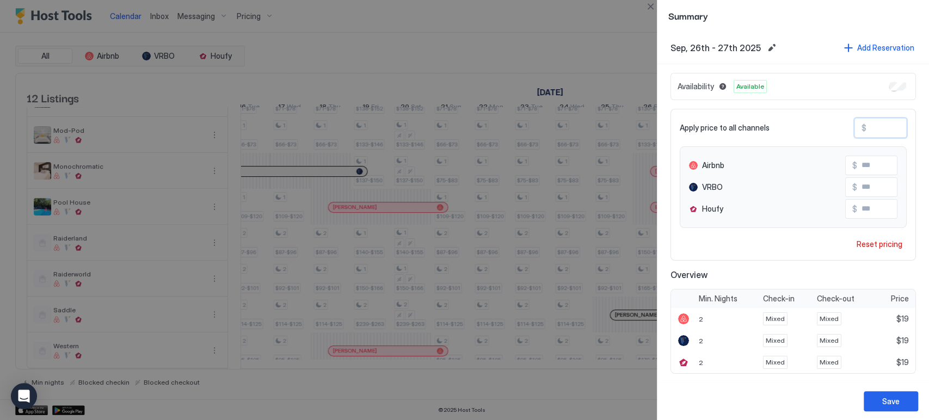
type input "***"
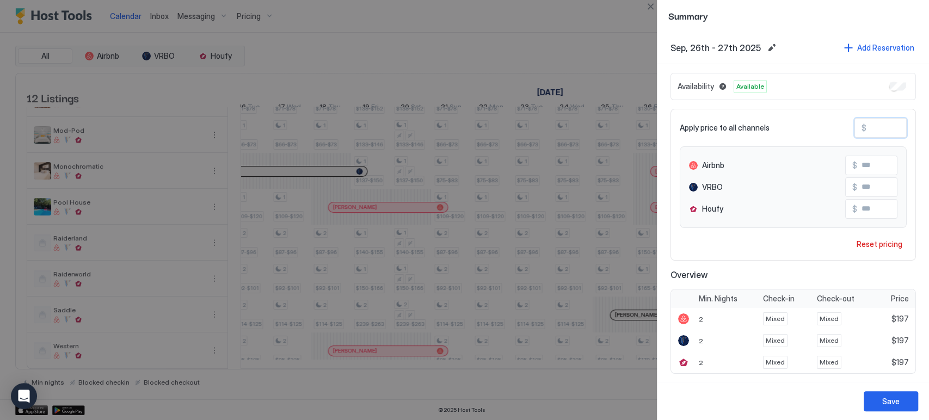
click at [862, 182] on input "***" at bounding box center [900, 187] width 87 height 19
type input "*"
type input "***"
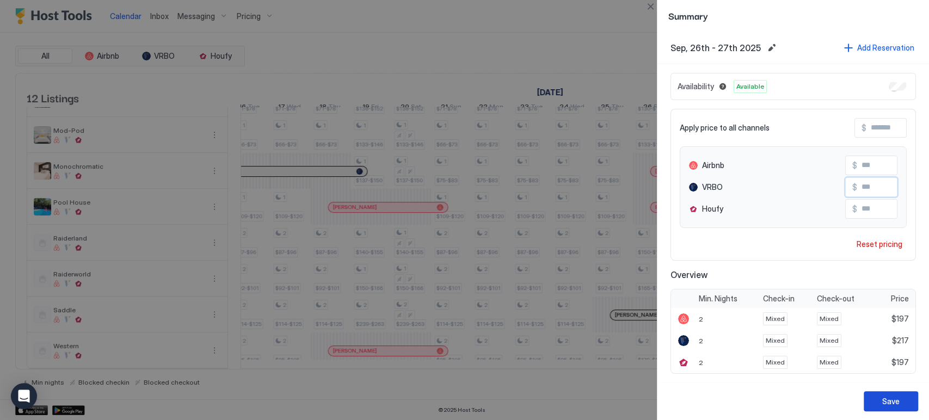
click at [884, 402] on div "Save" at bounding box center [890, 401] width 17 height 11
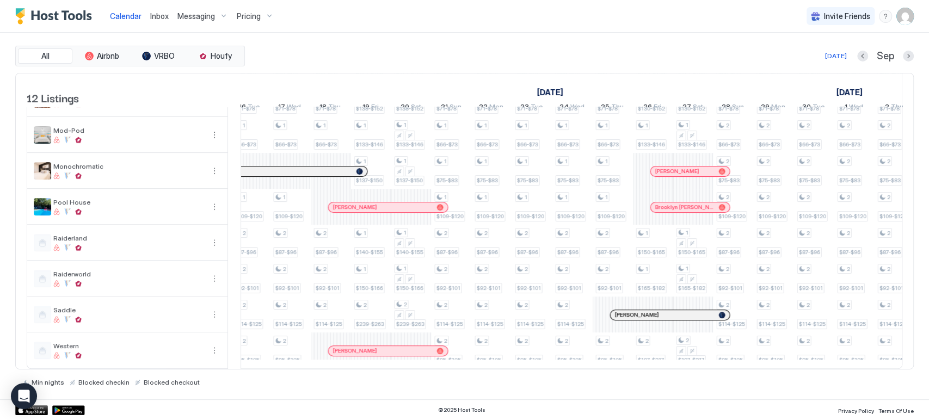
click at [827, 56] on div "[DATE] Sep" at bounding box center [580, 56] width 667 height 13
click at [831, 56] on div "[DATE]" at bounding box center [836, 56] width 22 height 10
